Goal: Transaction & Acquisition: Download file/media

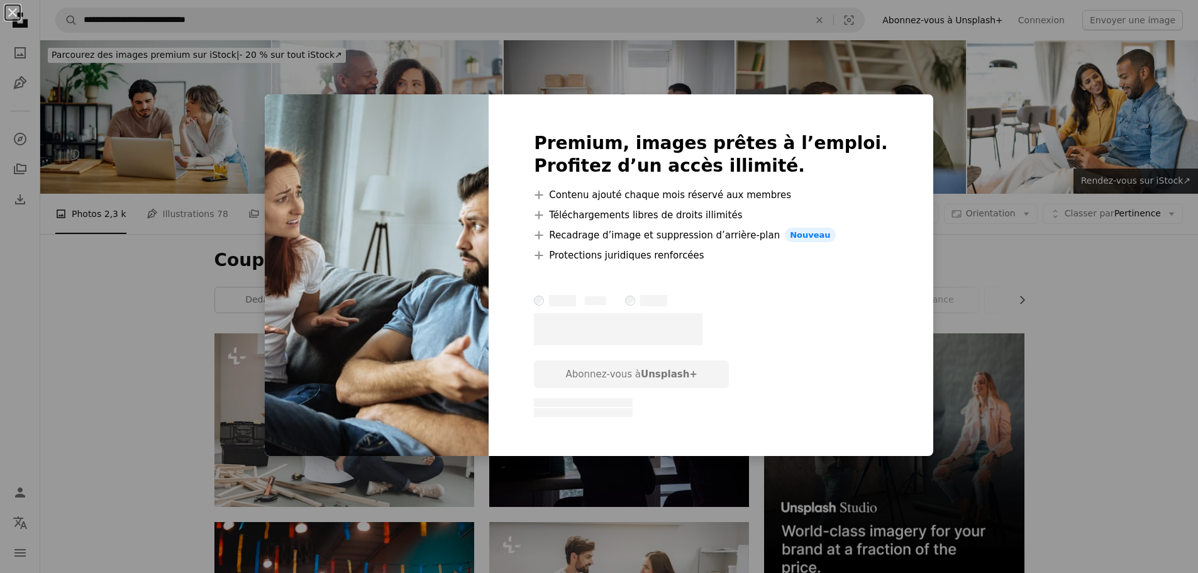
scroll to position [671, 0]
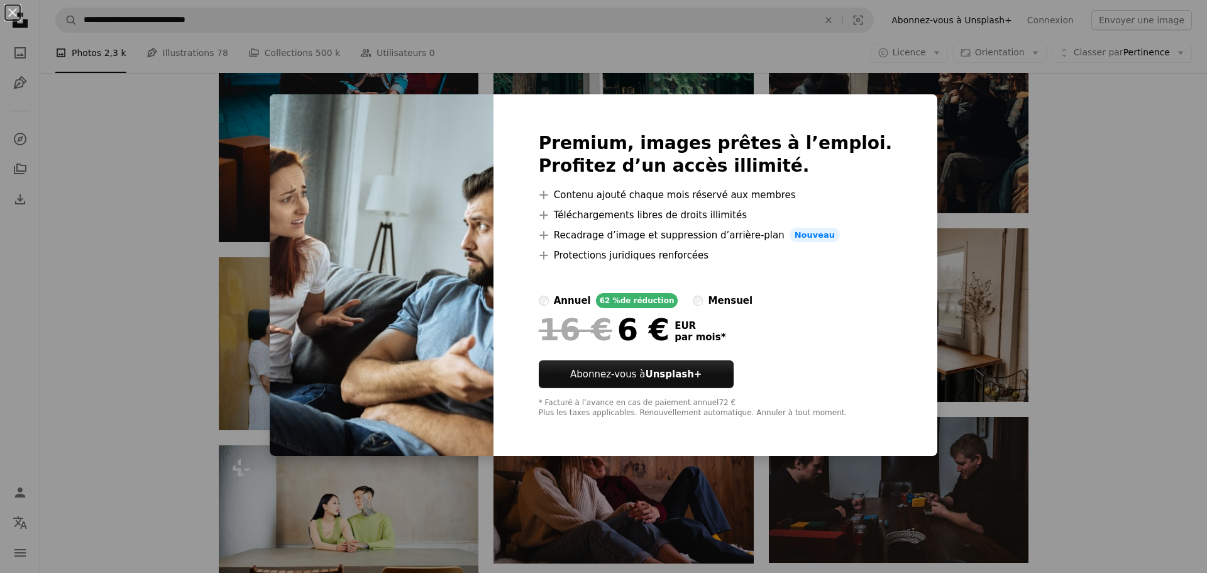
click at [1050, 390] on div "An X shape Premium, images prêtes à l’emploi. Profitez d’un accès illimité. A p…" at bounding box center [603, 286] width 1207 height 573
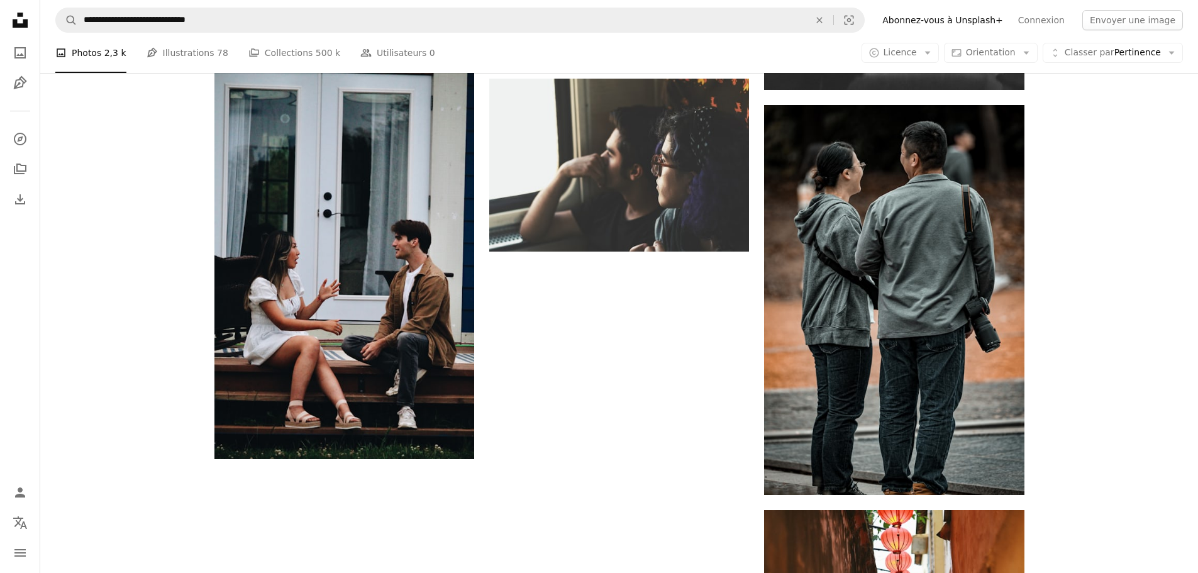
scroll to position [1551, 0]
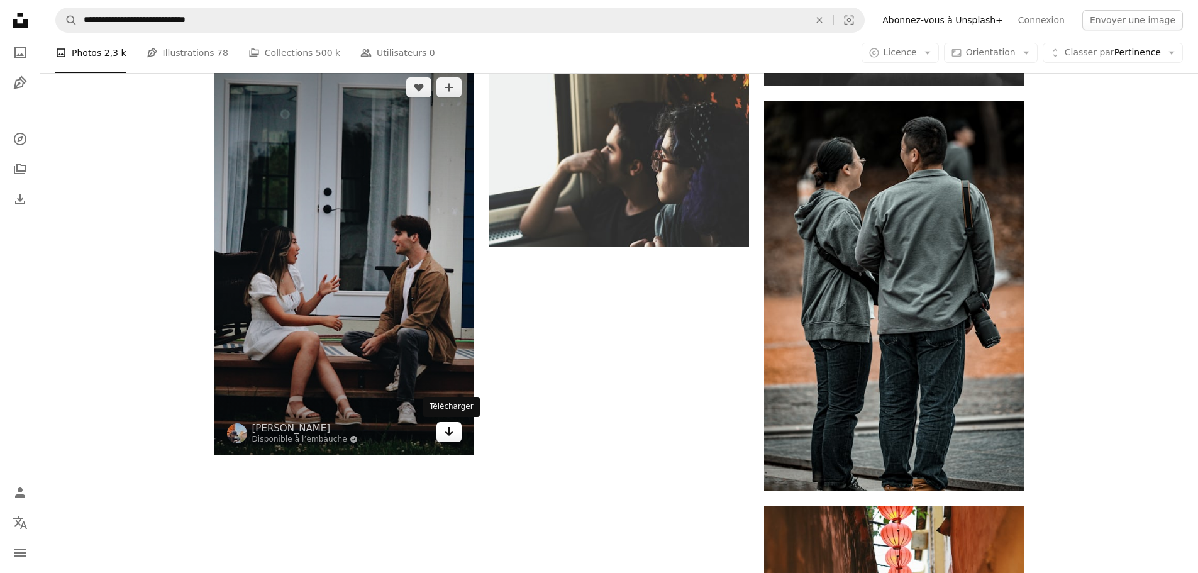
click at [451, 436] on icon "Arrow pointing down" at bounding box center [449, 431] width 10 height 15
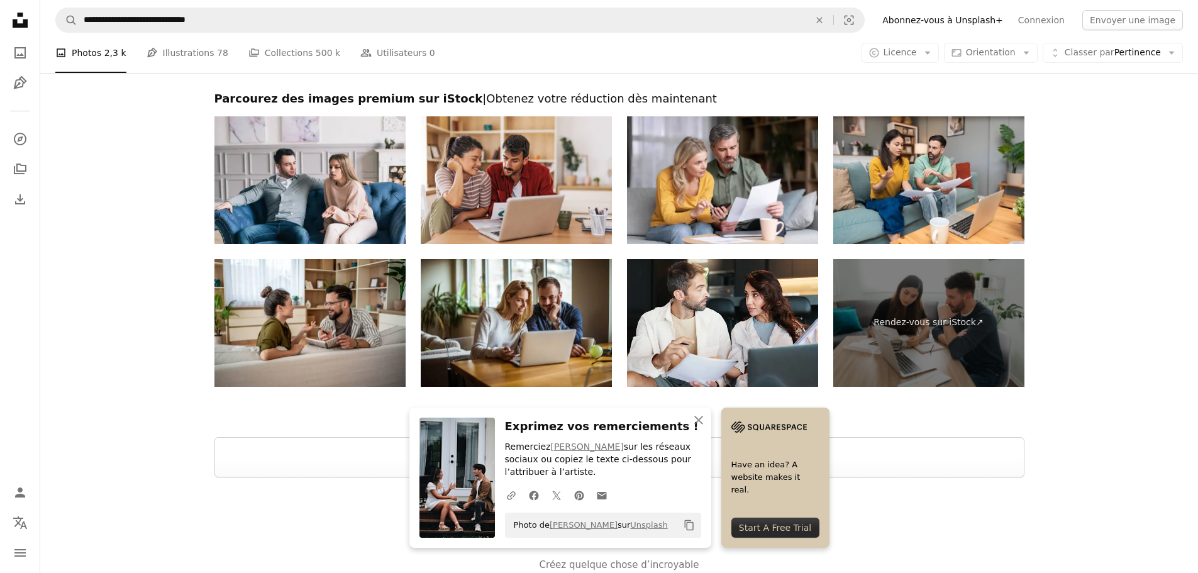
scroll to position [2470, 0]
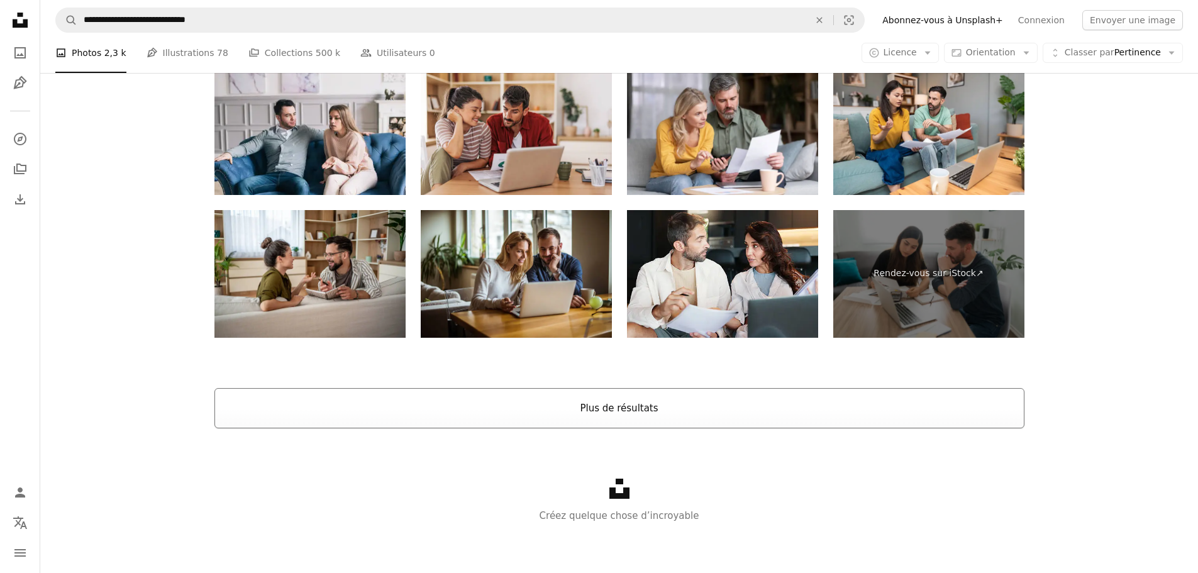
click at [653, 412] on button "Plus de résultats" at bounding box center [619, 408] width 810 height 40
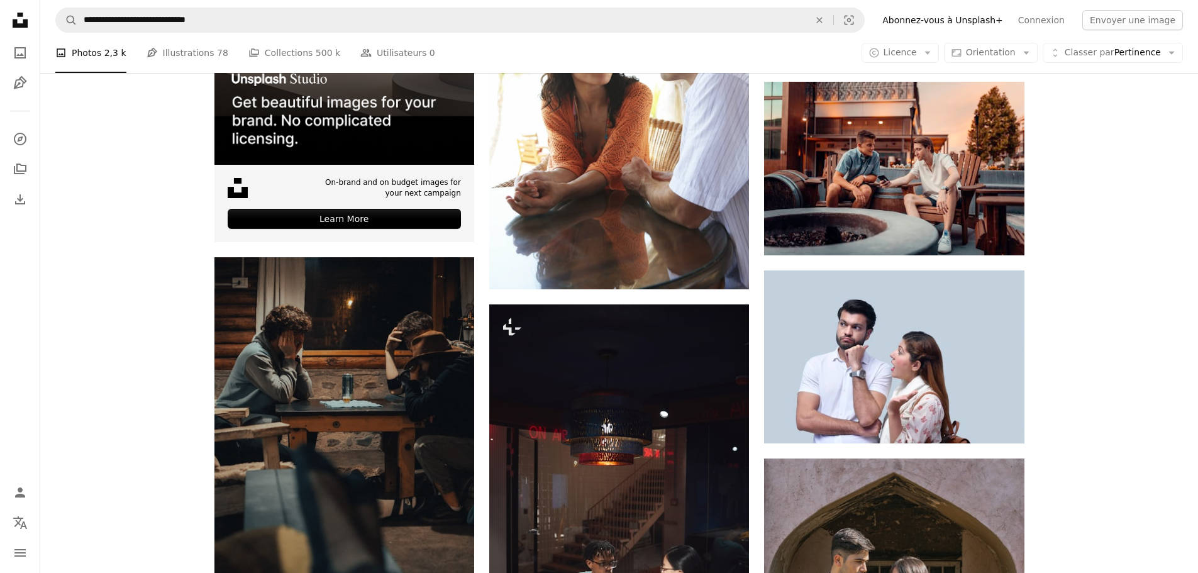
scroll to position [3350, 0]
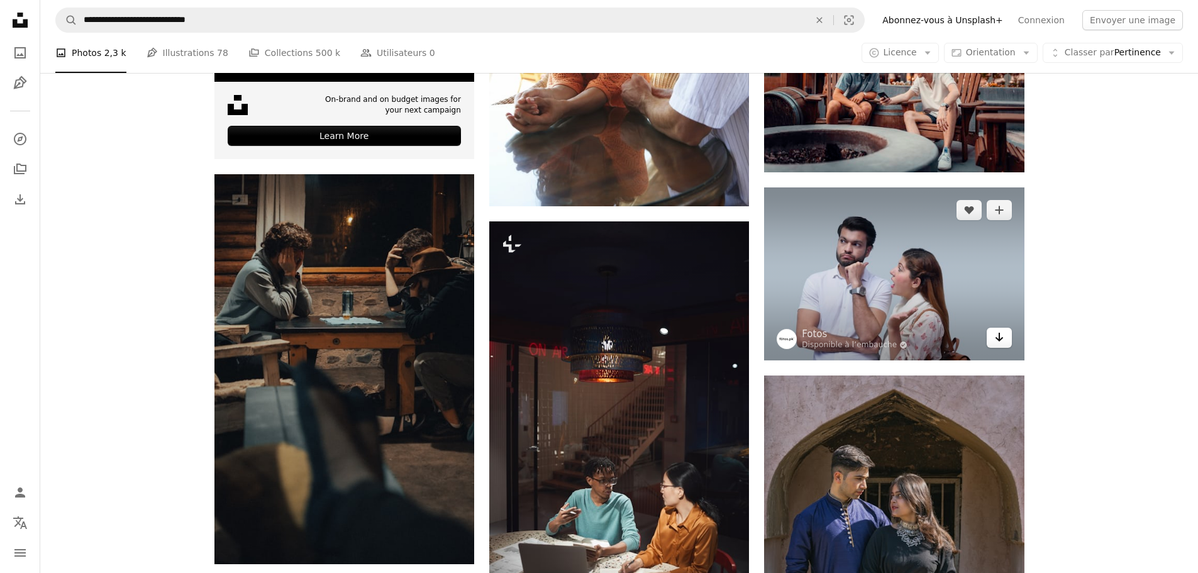
click at [1002, 339] on icon "Arrow pointing down" at bounding box center [999, 336] width 10 height 15
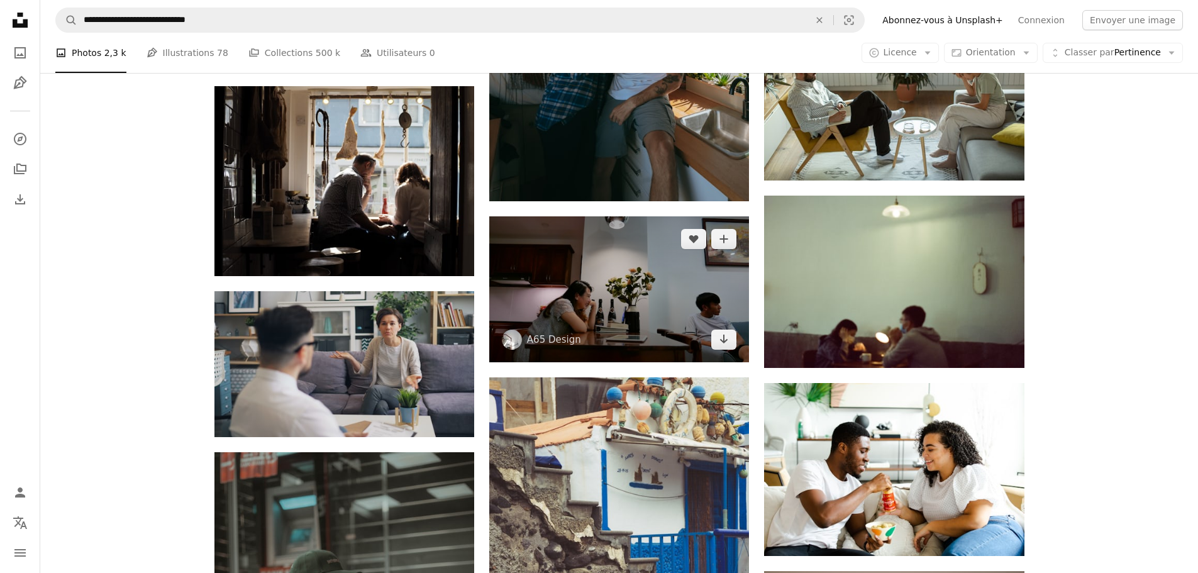
scroll to position [6451, 0]
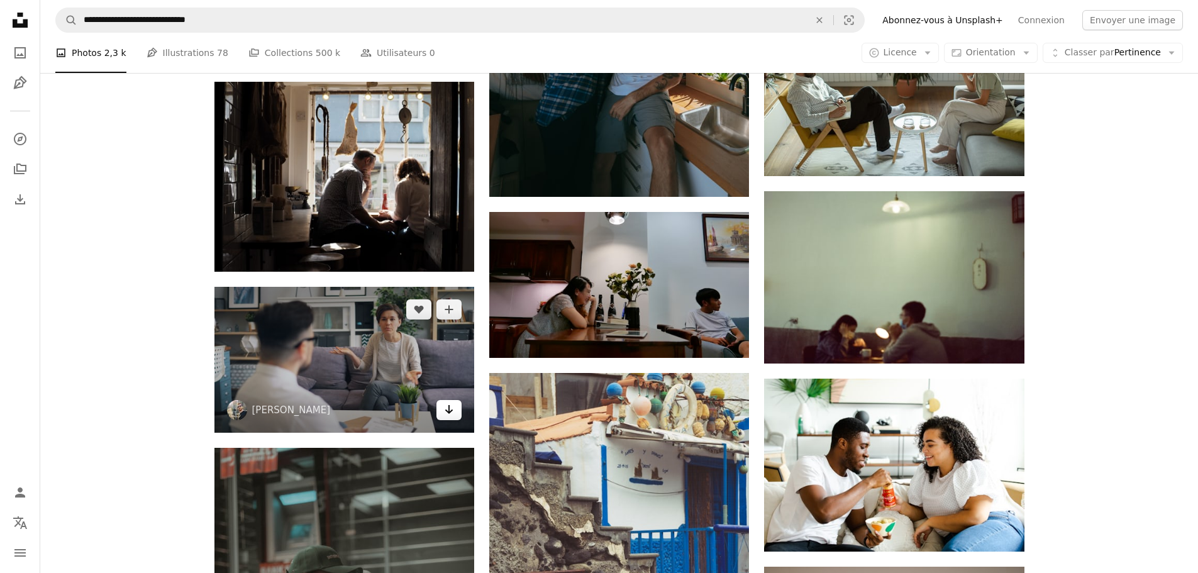
click at [448, 412] on icon "Télécharger" at bounding box center [449, 409] width 8 height 9
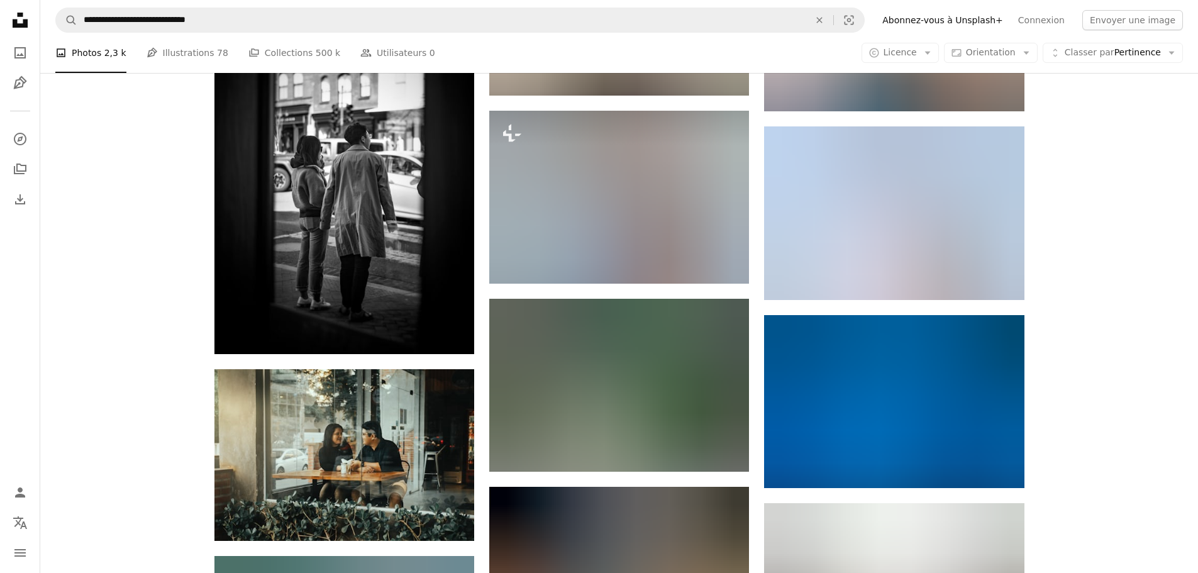
scroll to position [7499, 0]
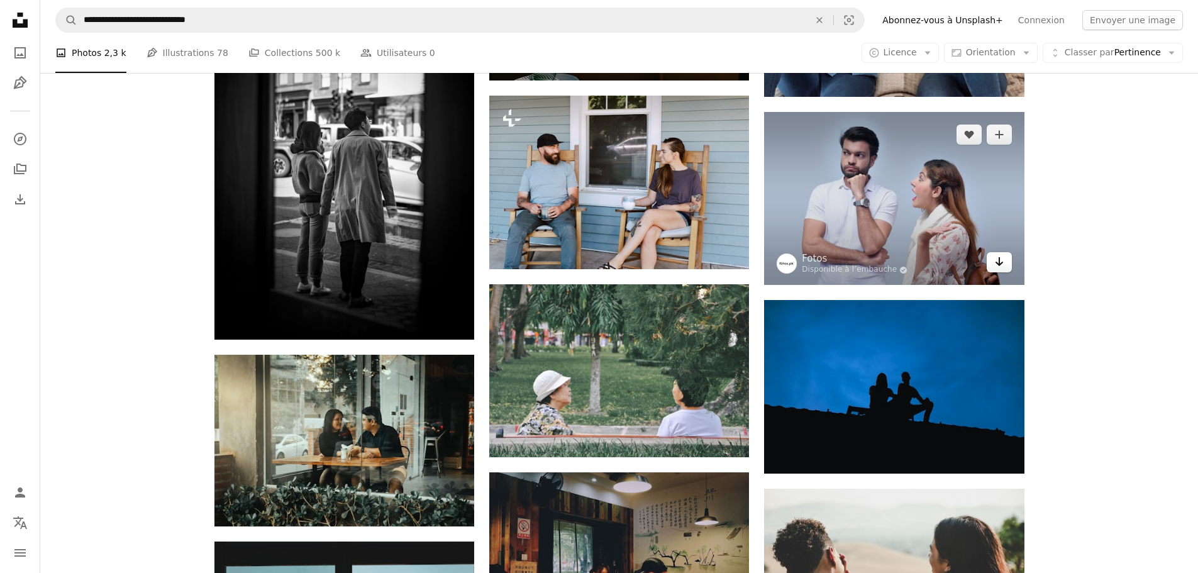
click at [999, 262] on icon "Télécharger" at bounding box center [999, 261] width 8 height 9
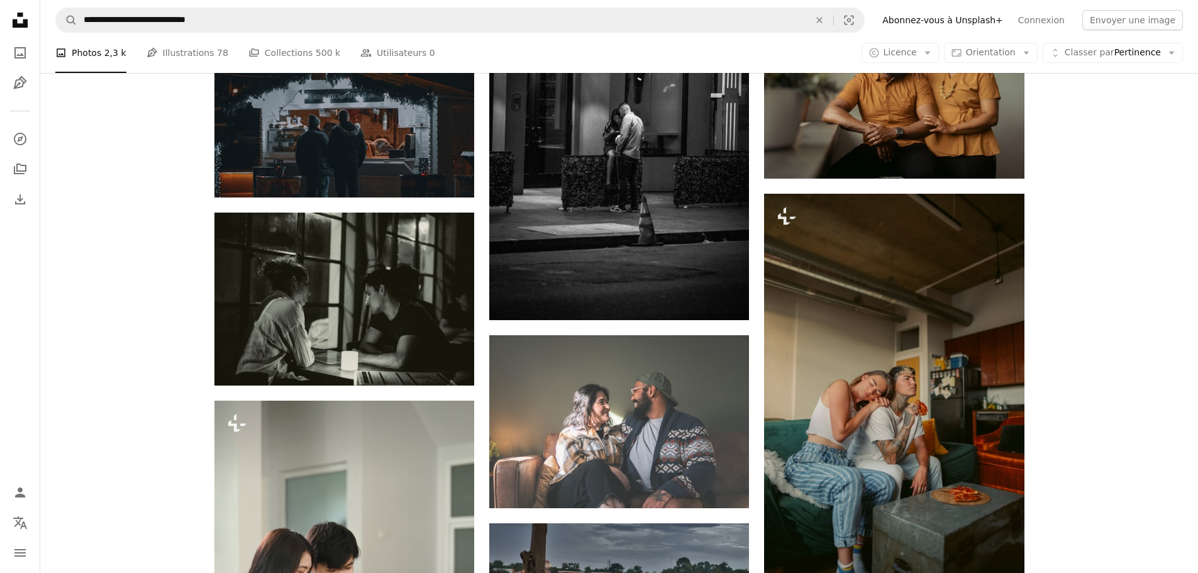
scroll to position [9385, 0]
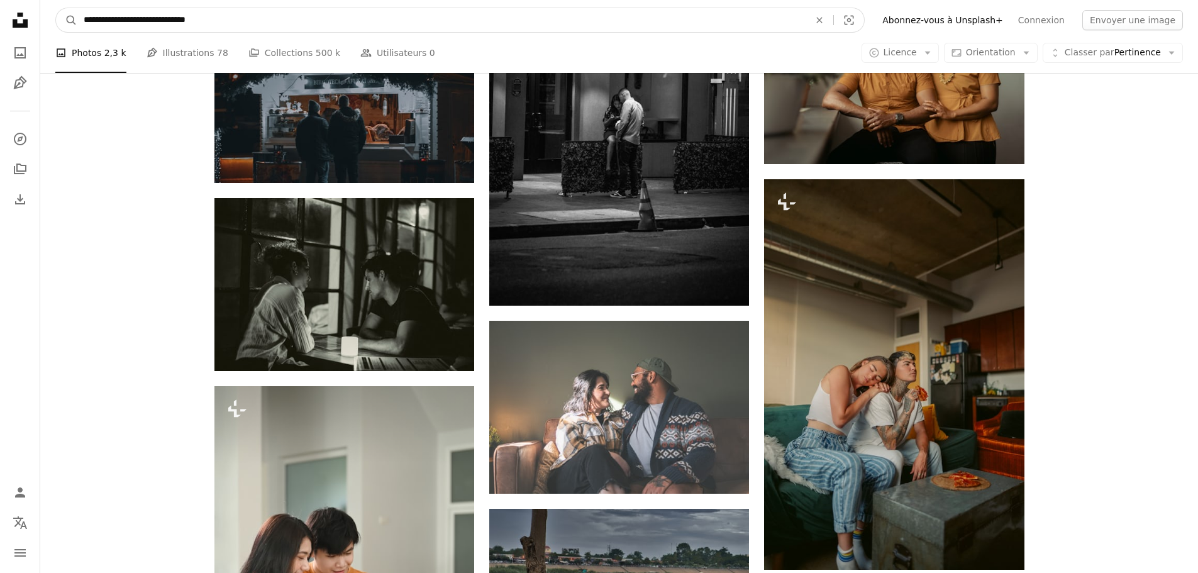
drag, startPoint x: 304, startPoint y: 27, endPoint x: 22, endPoint y: 28, distance: 282.3
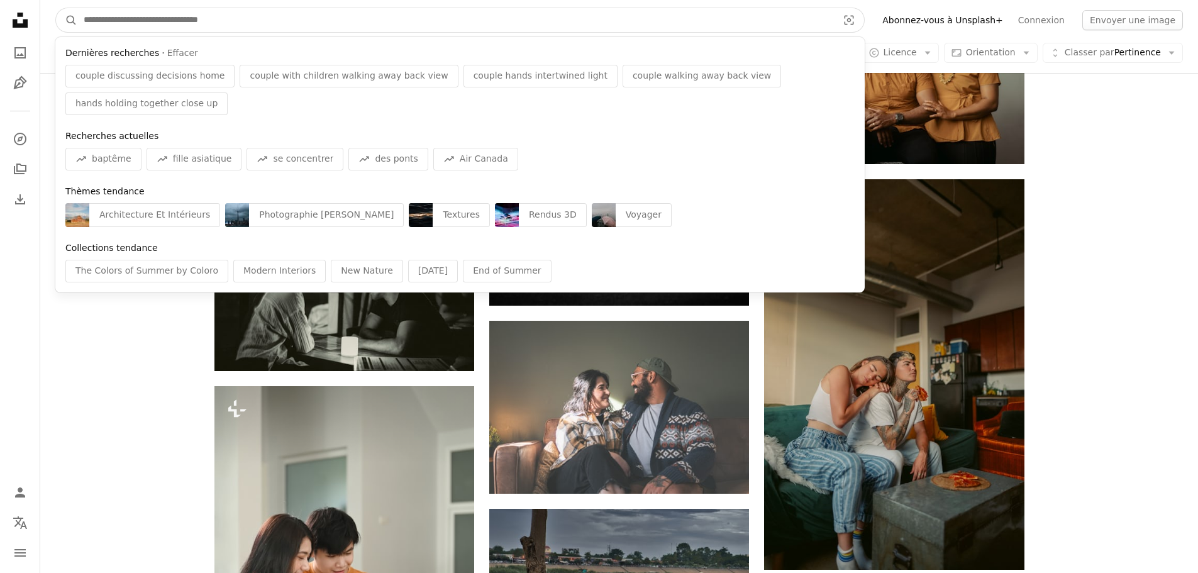
paste input "**********"
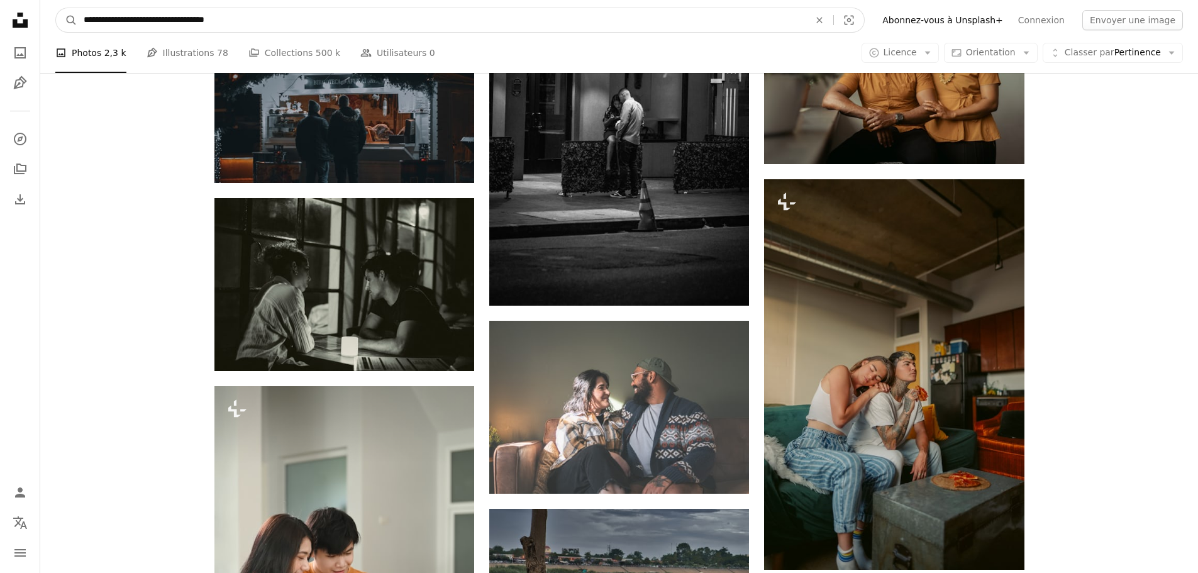
type input "**********"
click at [56, 8] on button "A magnifying glass" at bounding box center [66, 20] width 21 height 24
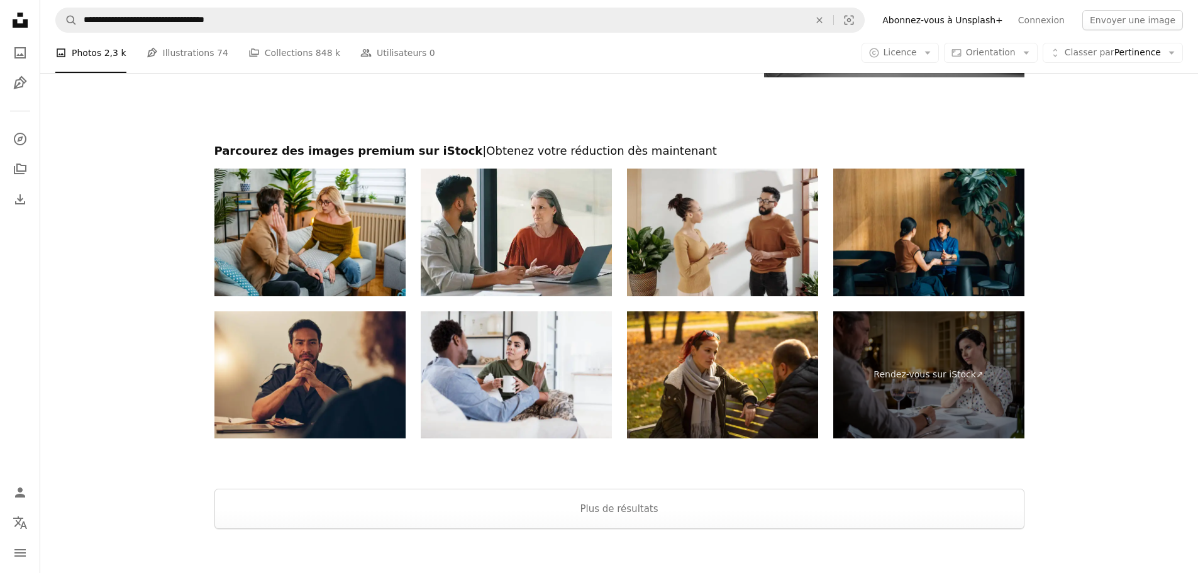
scroll to position [2464, 0]
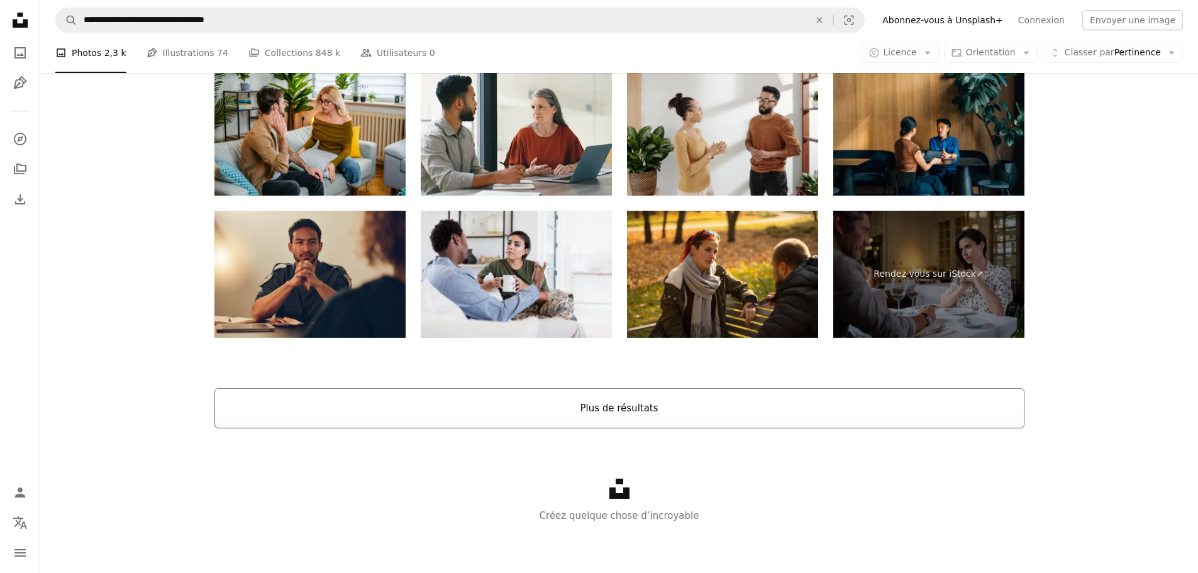
click at [644, 418] on button "Plus de résultats" at bounding box center [619, 408] width 810 height 40
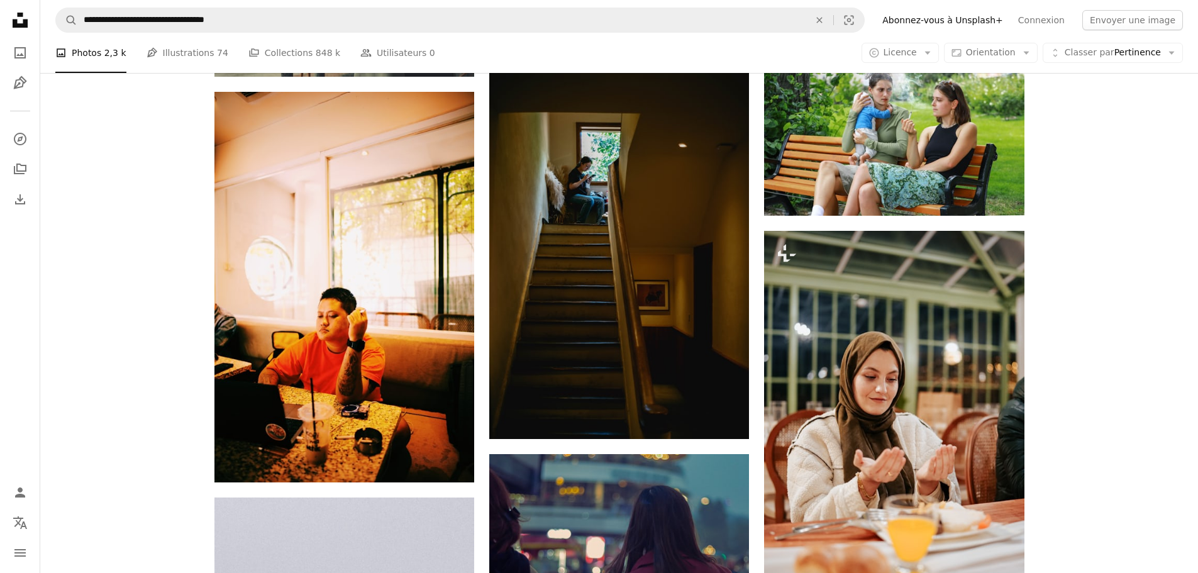
scroll to position [6278, 0]
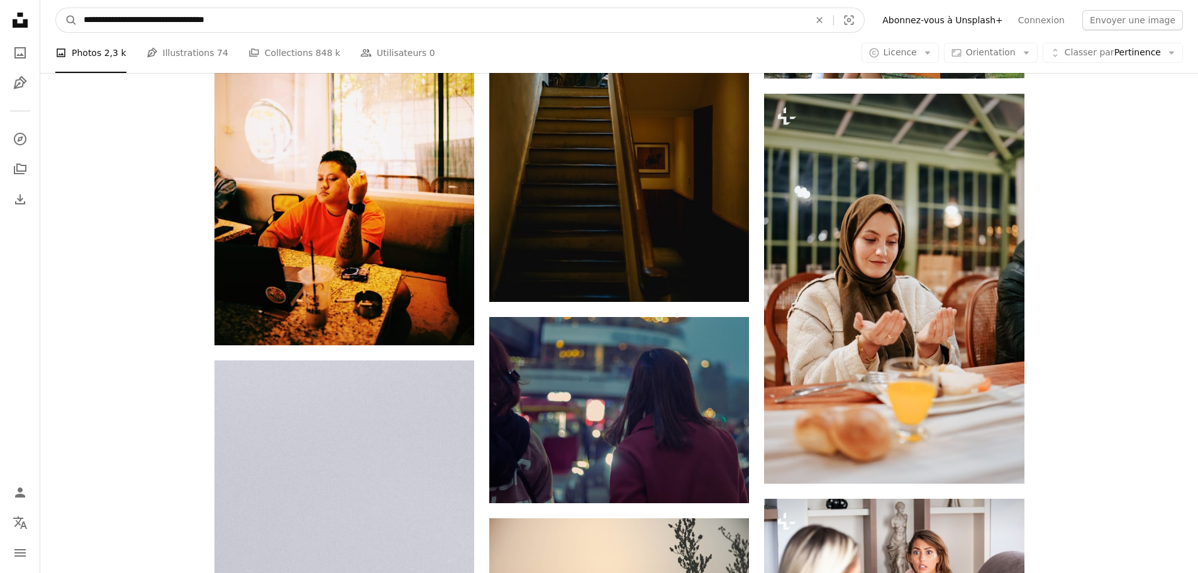
drag, startPoint x: 419, startPoint y: 19, endPoint x: 47, endPoint y: 23, distance: 372.2
click at [47, 23] on nav "**********" at bounding box center [618, 20] width 1157 height 40
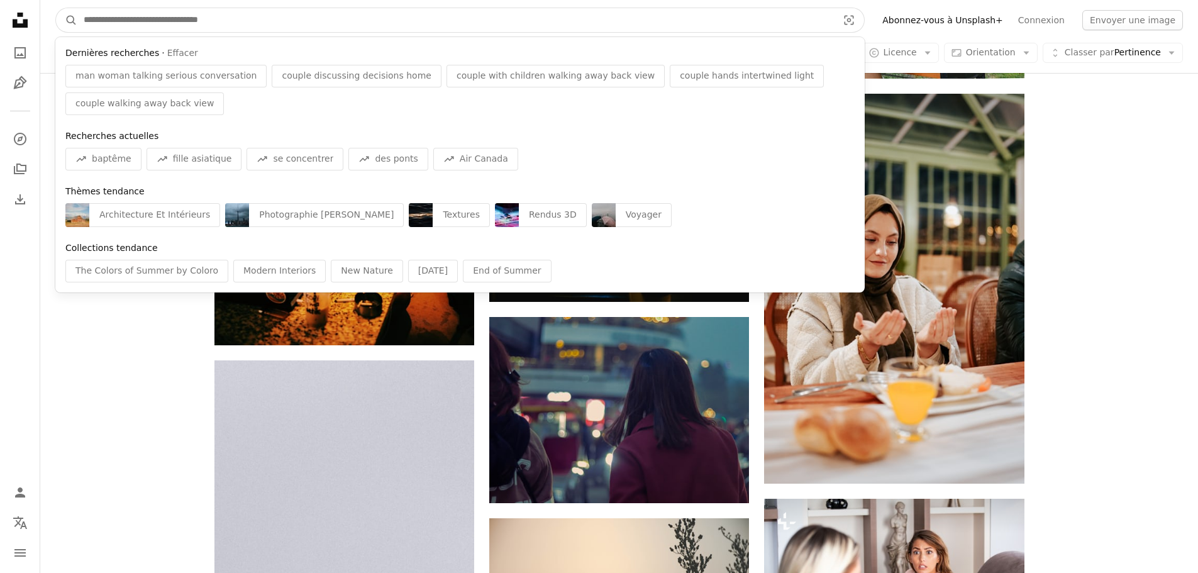
paste input "**********"
type input "**********"
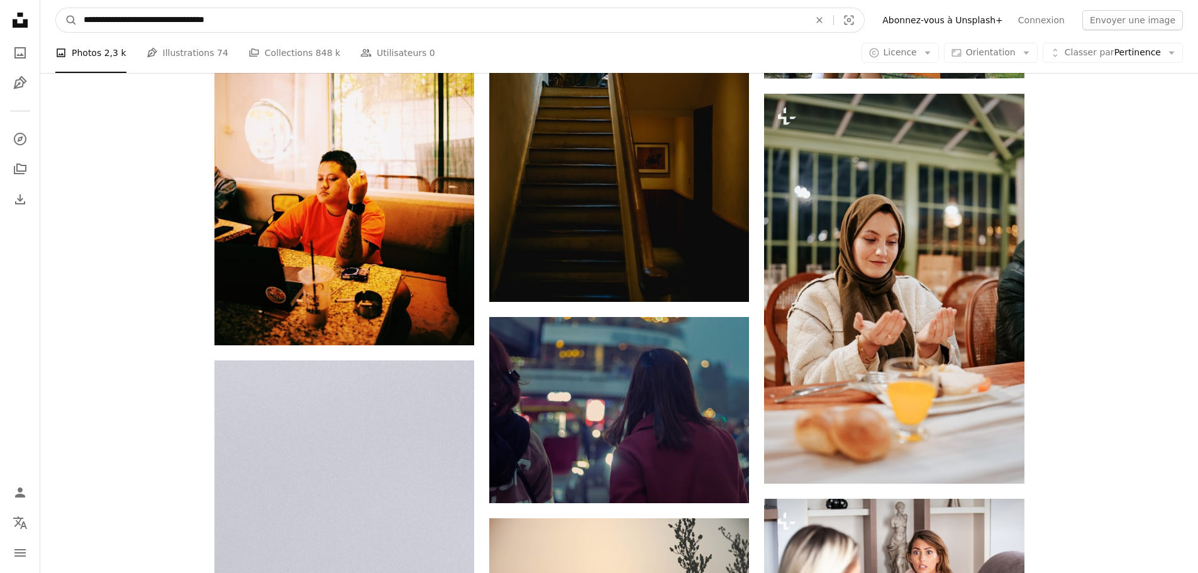
click button "A magnifying glass" at bounding box center [66, 20] width 21 height 24
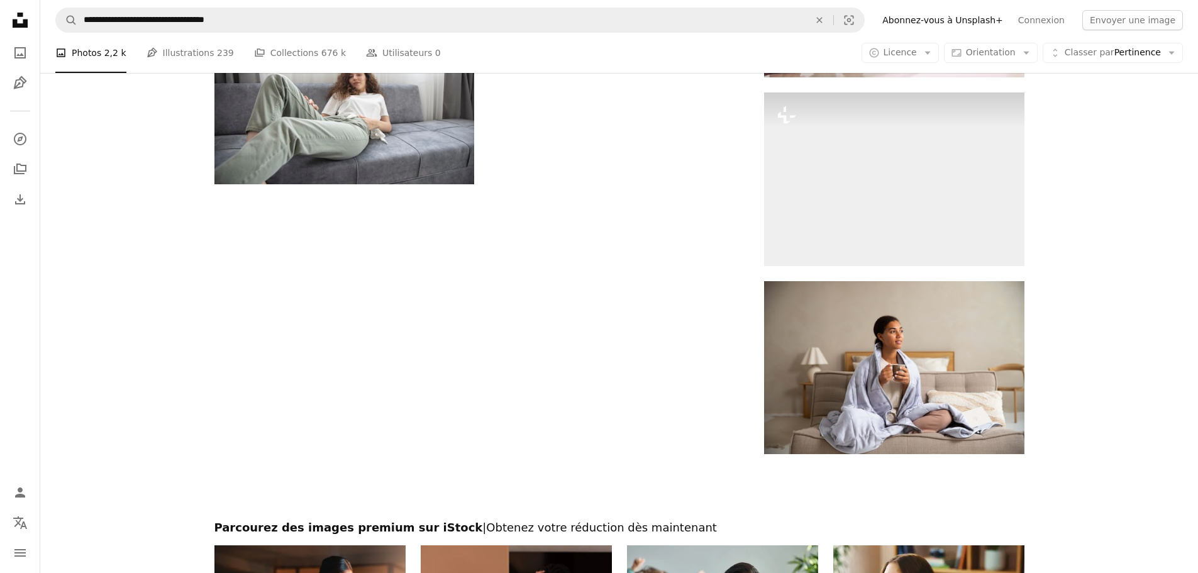
scroll to position [1677, 0]
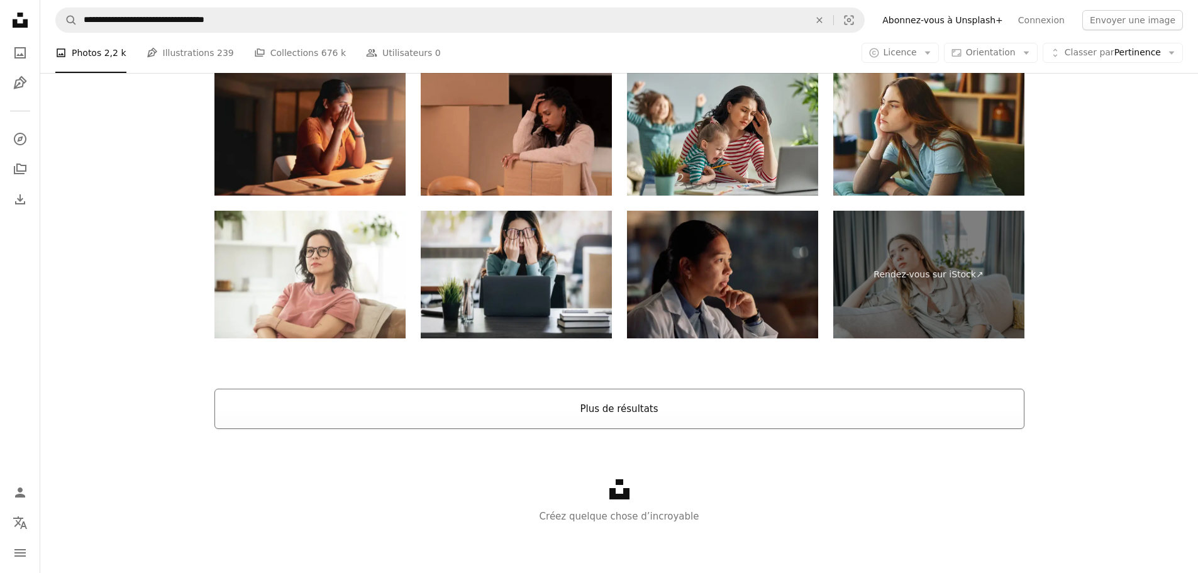
click at [625, 414] on button "Plus de résultats" at bounding box center [619, 409] width 810 height 40
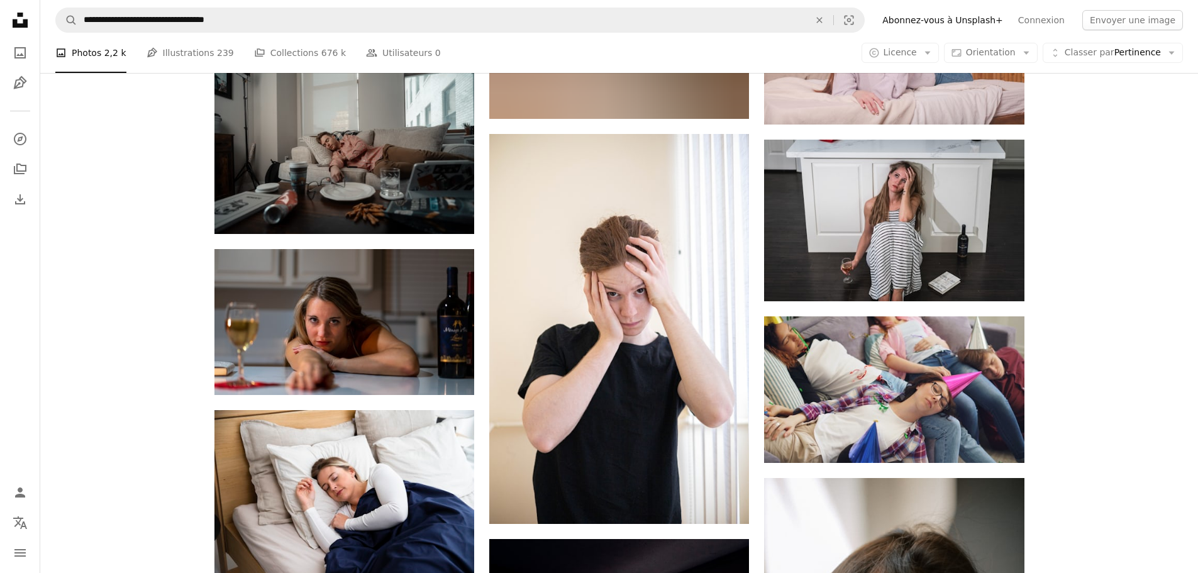
scroll to position [3109, 0]
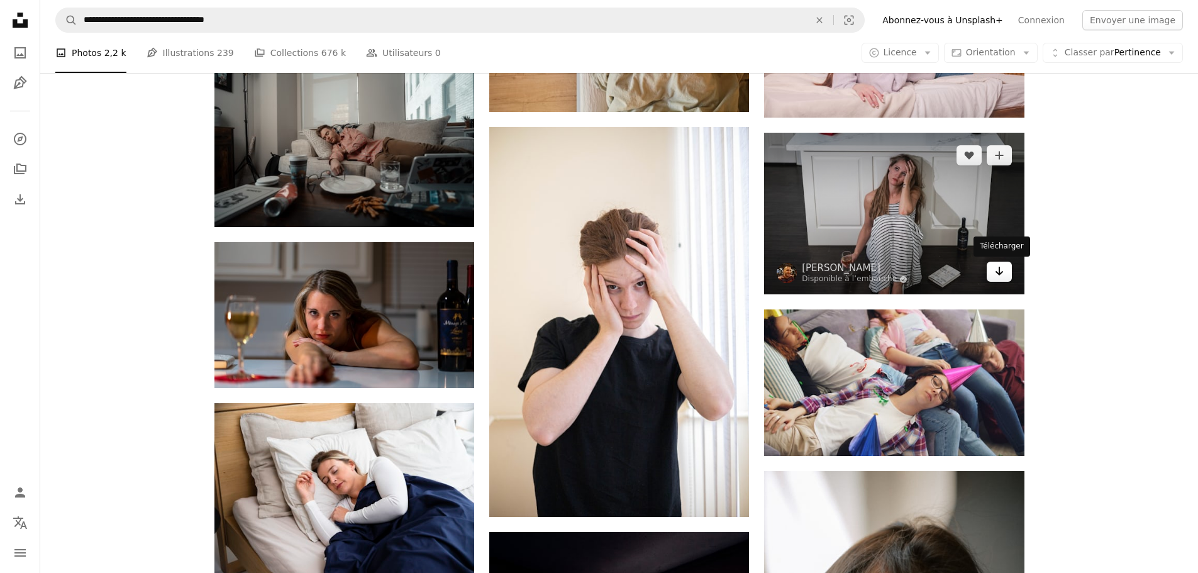
click at [992, 275] on link "Arrow pointing down" at bounding box center [998, 272] width 25 height 20
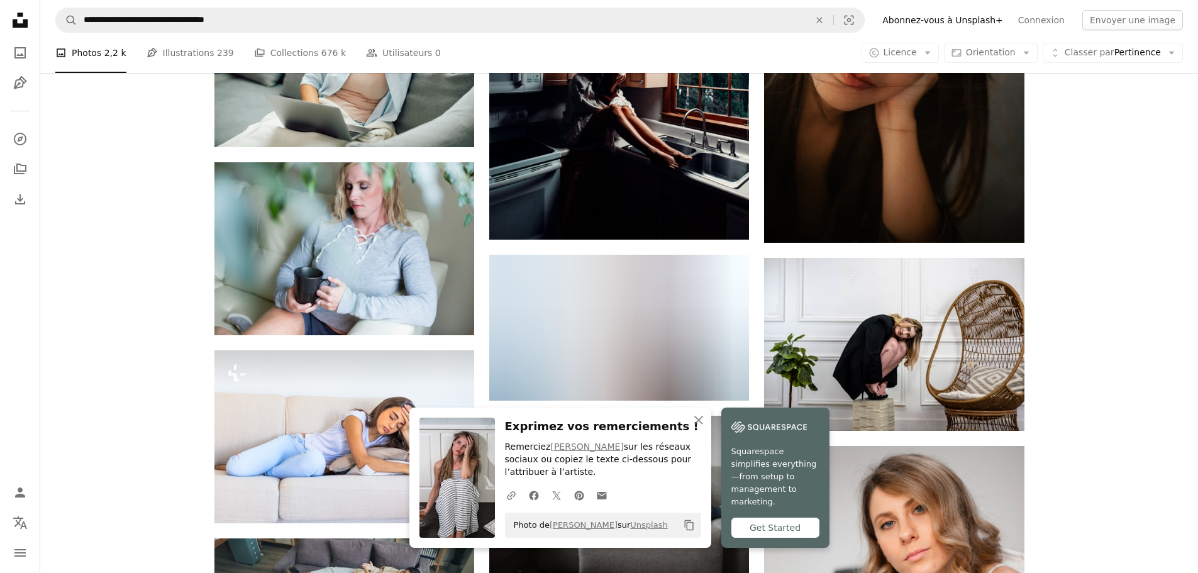
scroll to position [3737, 0]
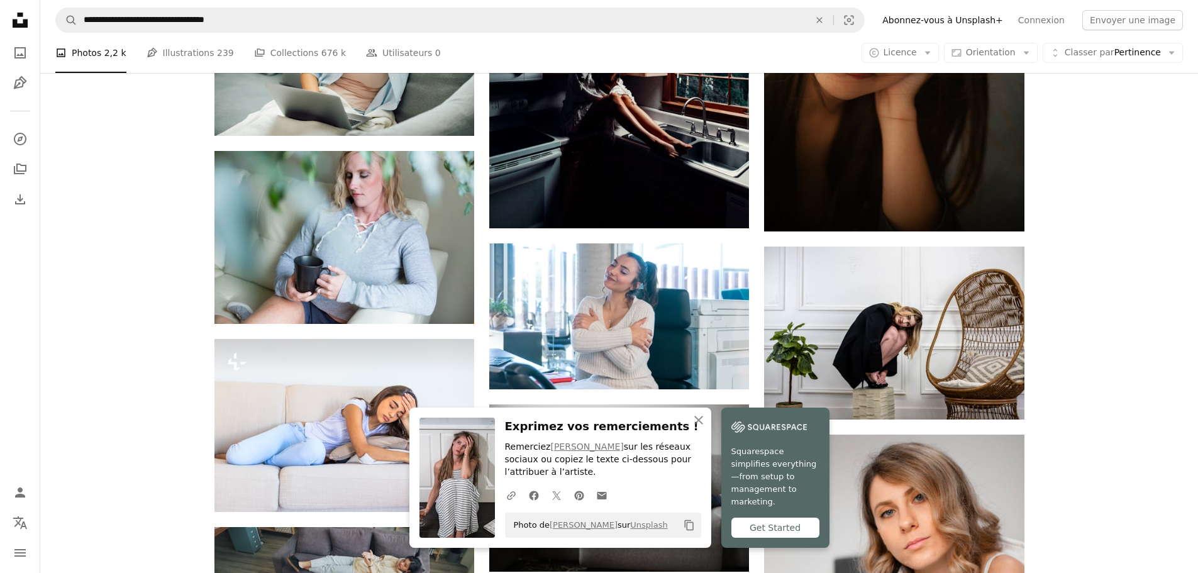
drag, startPoint x: 1049, startPoint y: 290, endPoint x: 1081, endPoint y: 260, distance: 44.0
click at [1081, 260] on div "Plus sign for Unsplash+ A heart A plus sign [PERSON_NAME] Pour Unsplash+ A lock…" at bounding box center [618, 8] width 1157 height 6825
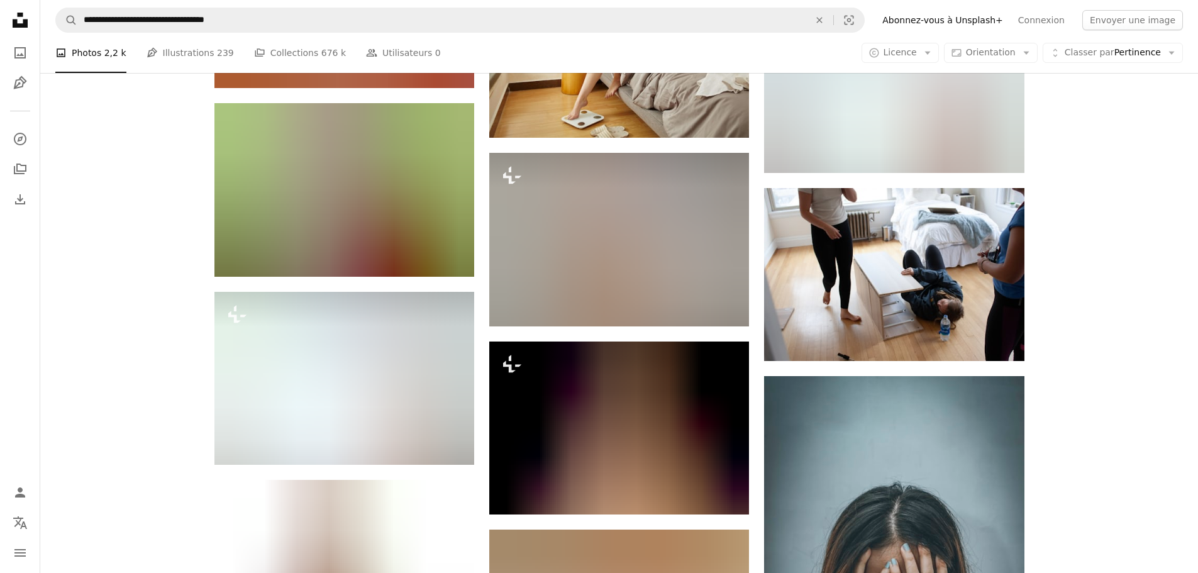
scroll to position [9480, 0]
